Goal: Check status

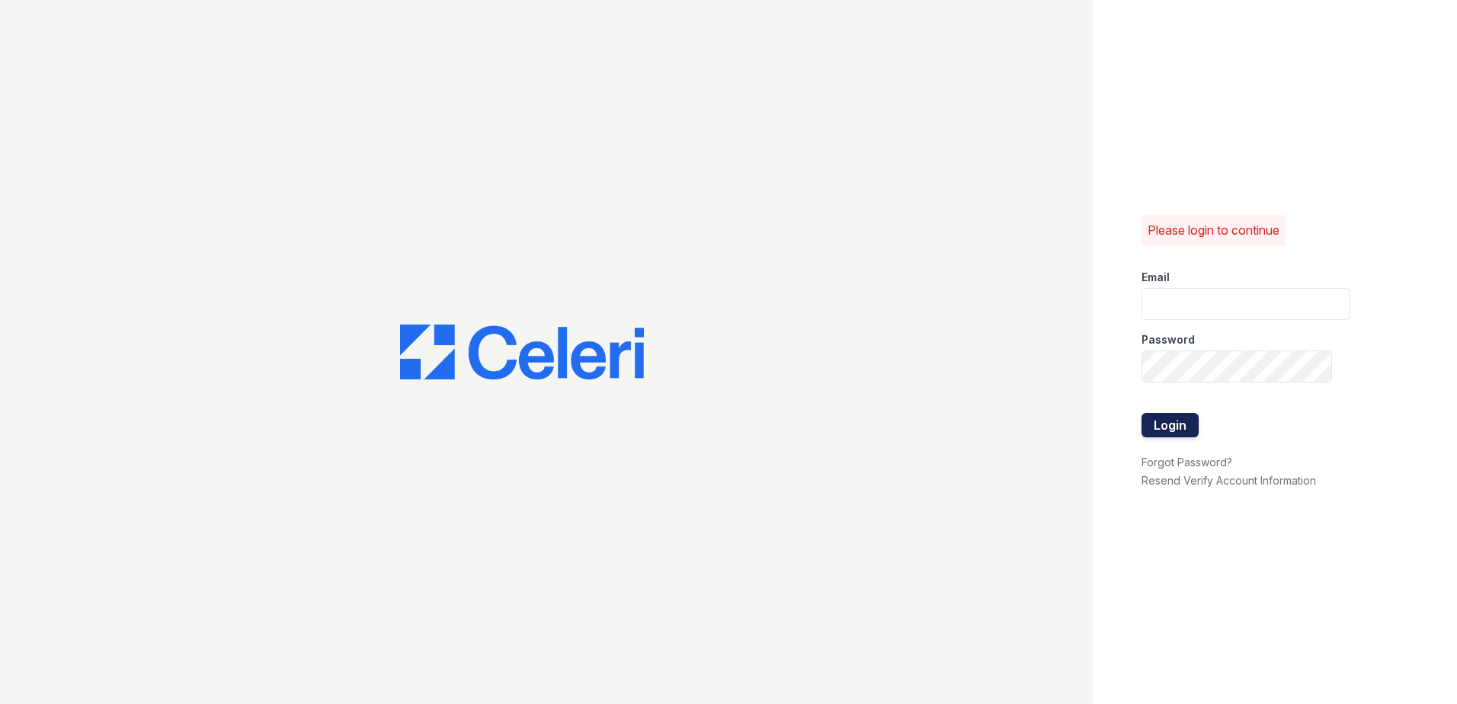
type input "[PERSON_NAME][EMAIL_ADDRESS][PERSON_NAME][DOMAIN_NAME]"
click at [1161, 428] on button "Login" at bounding box center [1169, 425] width 57 height 24
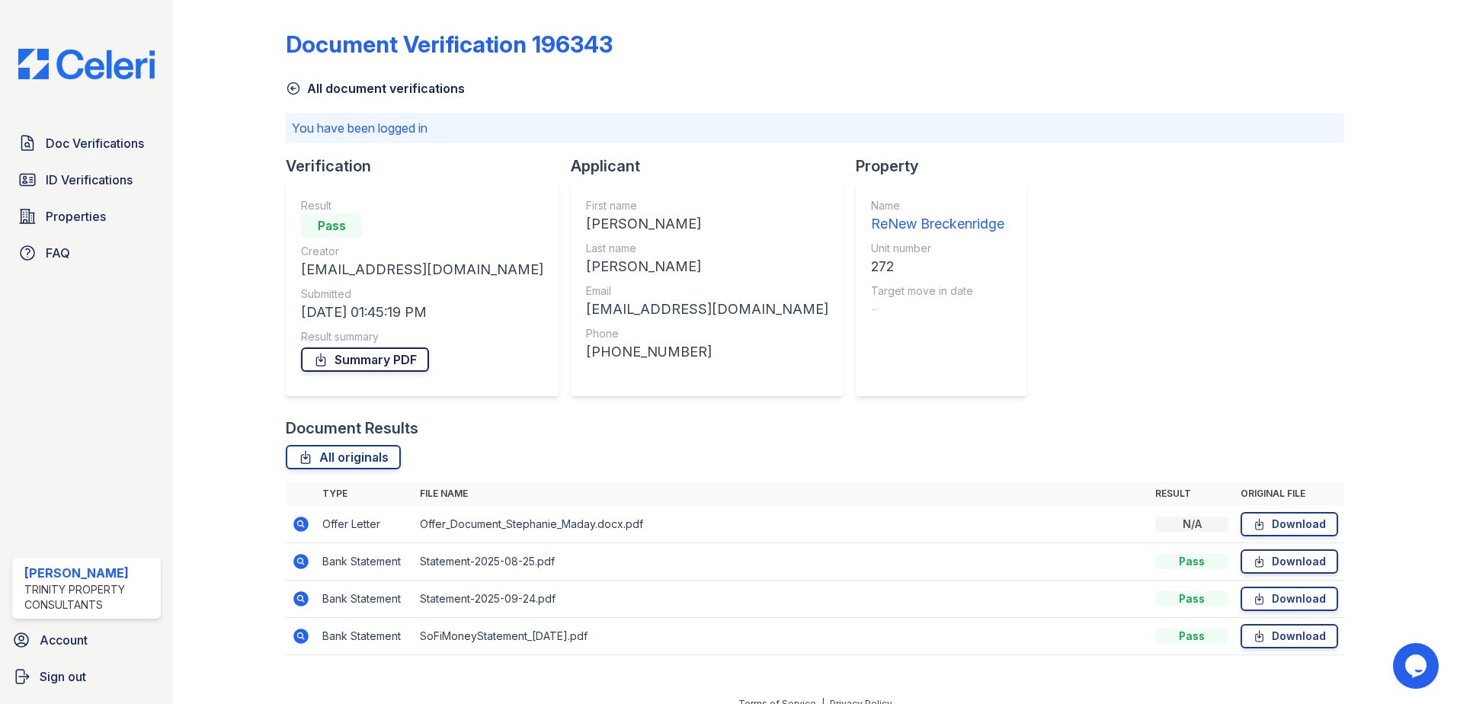
click at [377, 360] on link "Summary PDF" at bounding box center [365, 359] width 128 height 24
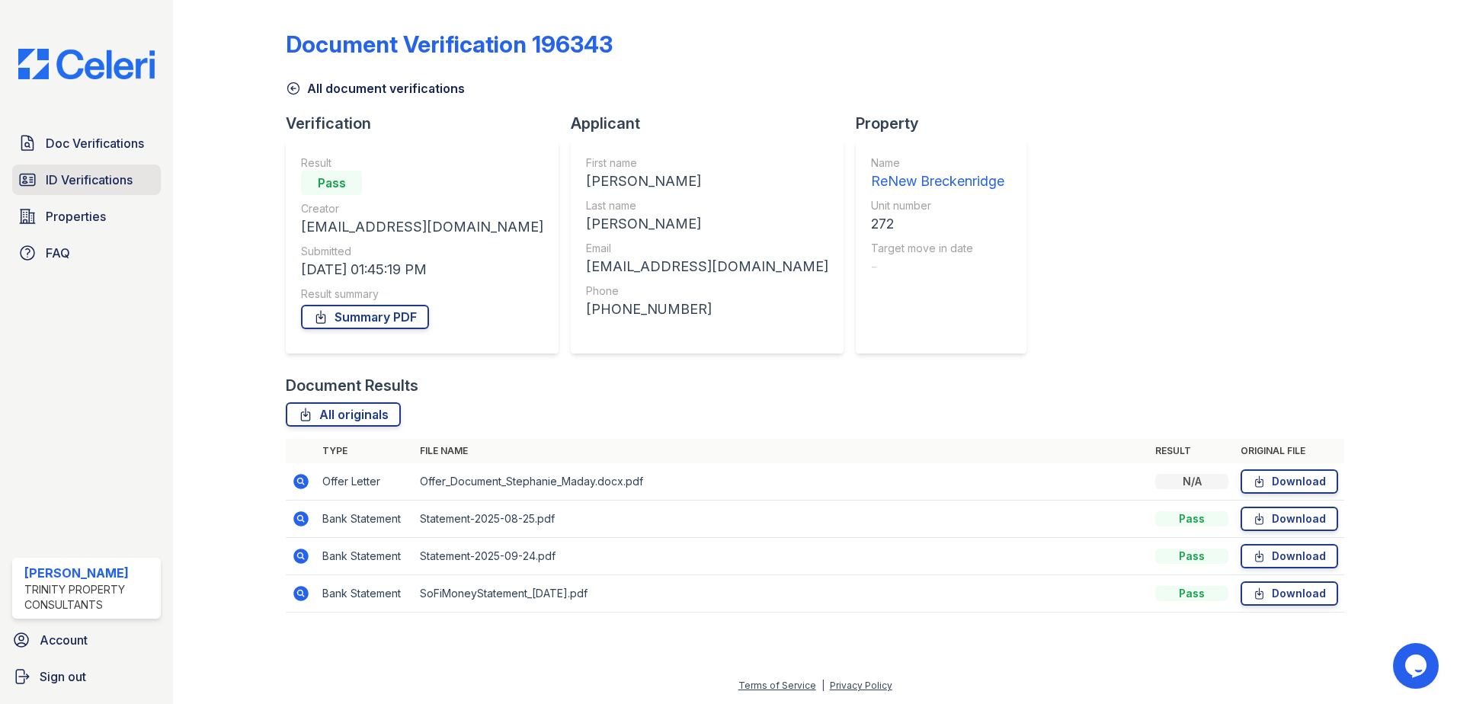
click at [85, 177] on span "ID Verifications" at bounding box center [89, 180] width 87 height 18
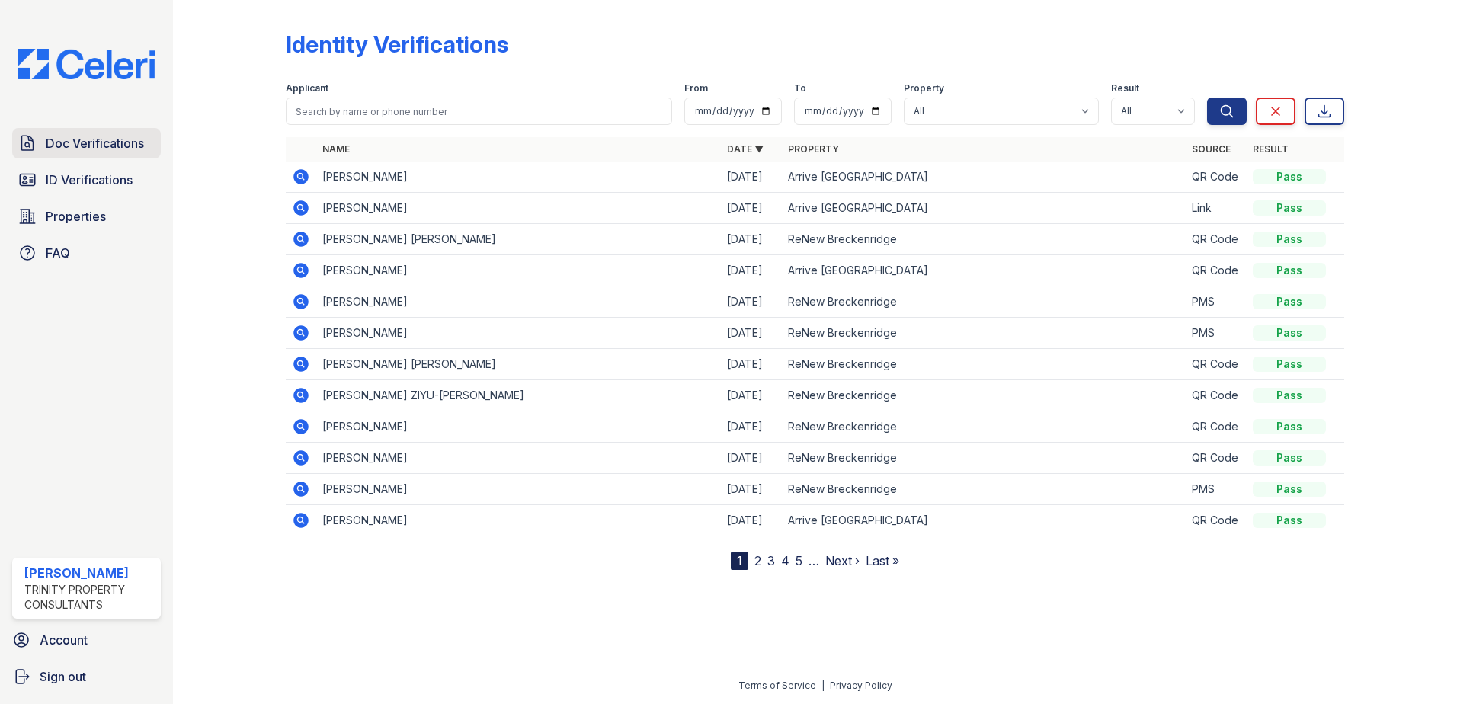
click at [41, 140] on link "Doc Verifications" at bounding box center [86, 143] width 149 height 30
